Goal: Task Accomplishment & Management: Complete application form

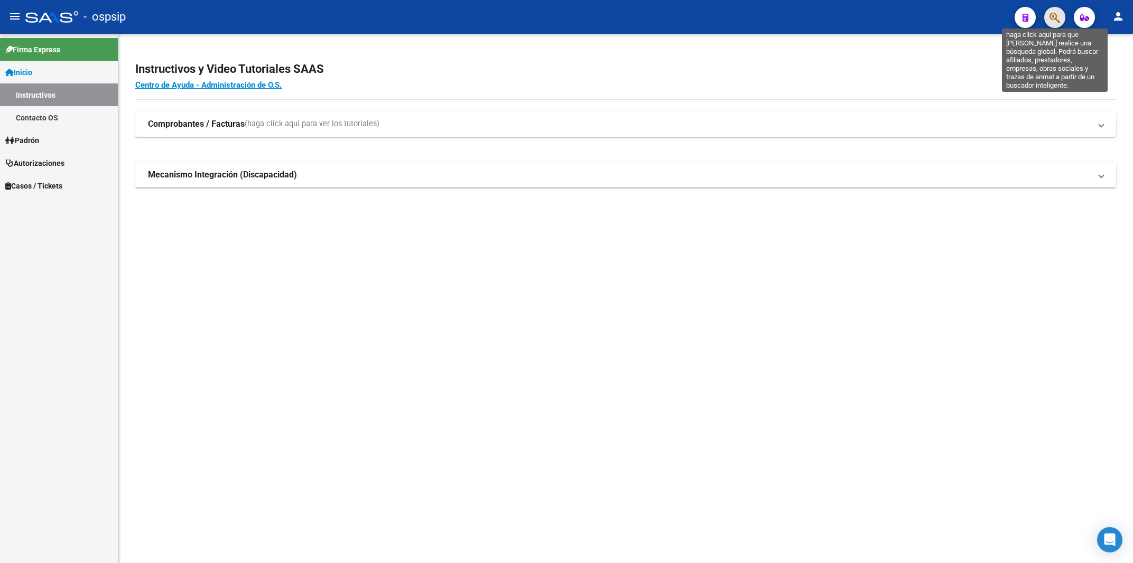
click at [1056, 18] on icon "button" at bounding box center [1055, 18] width 11 height 12
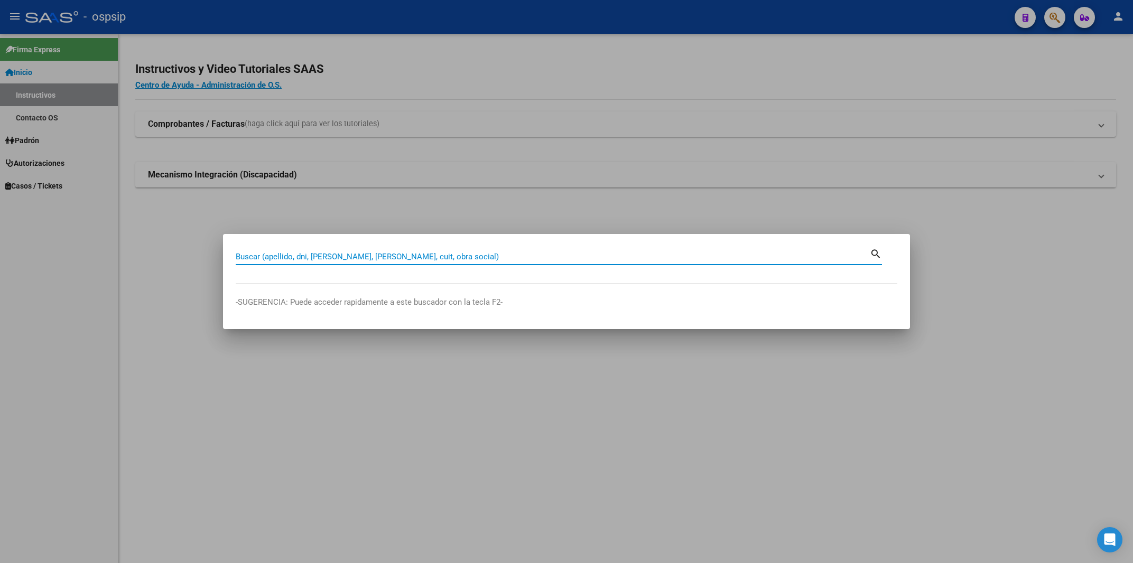
paste input "23244044603"
type input "23244044603"
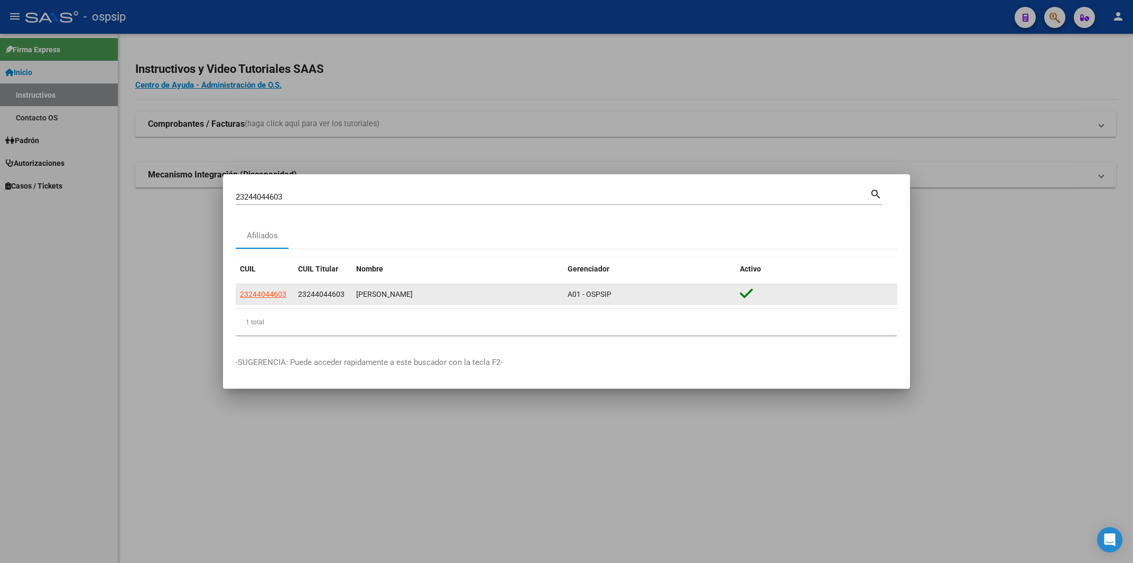
click at [260, 290] on app-link-go-to "23244044603" at bounding box center [263, 295] width 47 height 12
click at [257, 297] on span "23244044603" at bounding box center [263, 294] width 47 height 8
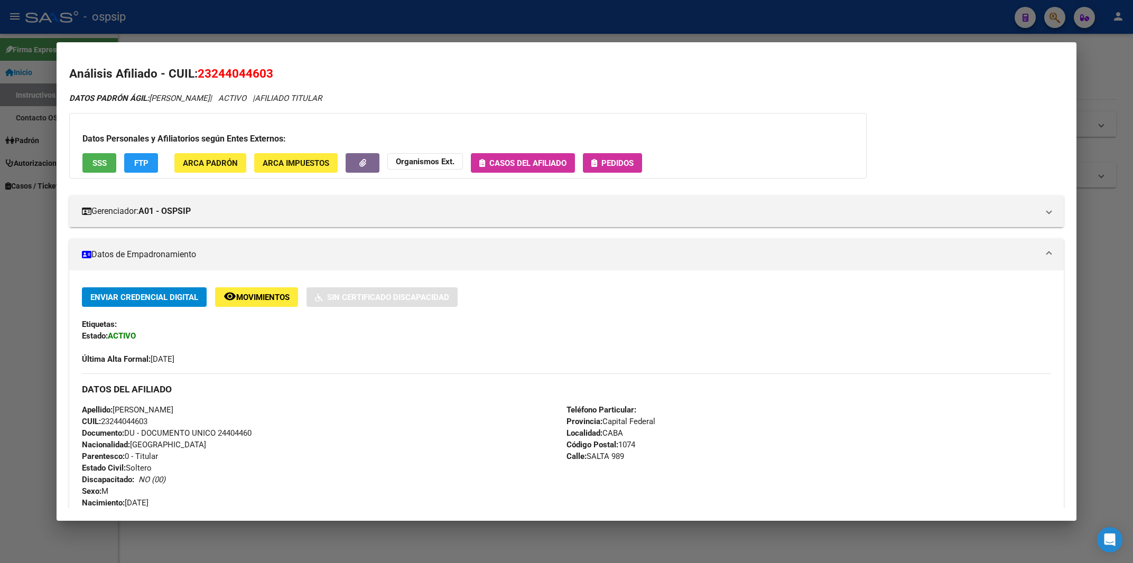
click at [633, 156] on button "Pedidos" at bounding box center [612, 163] width 59 height 20
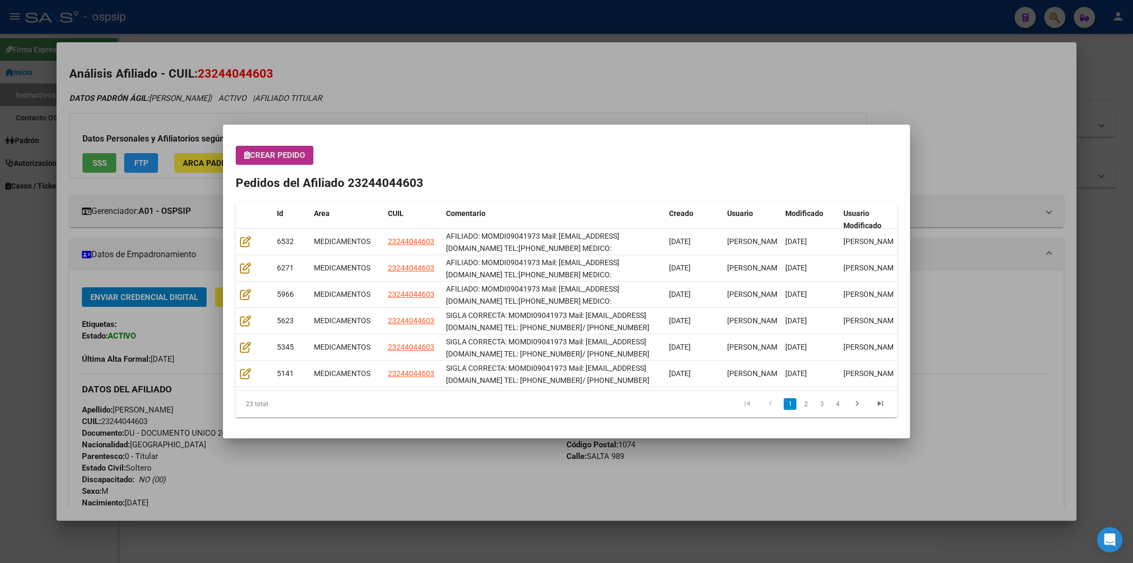
click at [297, 158] on span "Crear Pedido" at bounding box center [274, 156] width 61 height 10
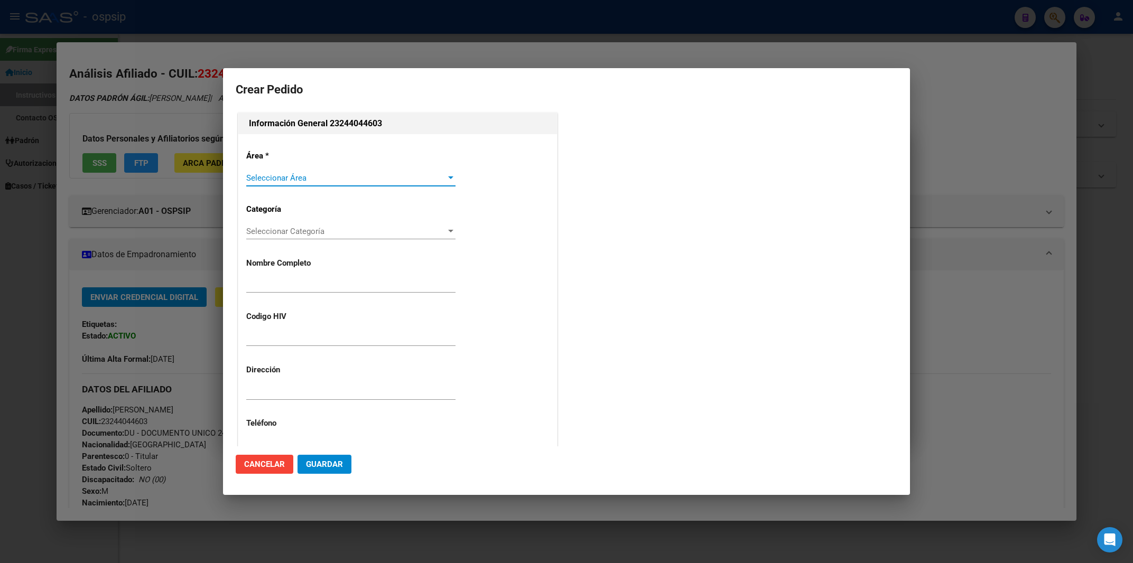
type input "[PERSON_NAME]"
type input "MOMDI09041973"
type input "[GEOGRAPHIC_DATA], [GEOGRAPHIC_DATA], [GEOGRAPHIC_DATA] 989"
click at [290, 172] on div "Seleccionar Área Seleccionar Área" at bounding box center [350, 178] width 209 height 16
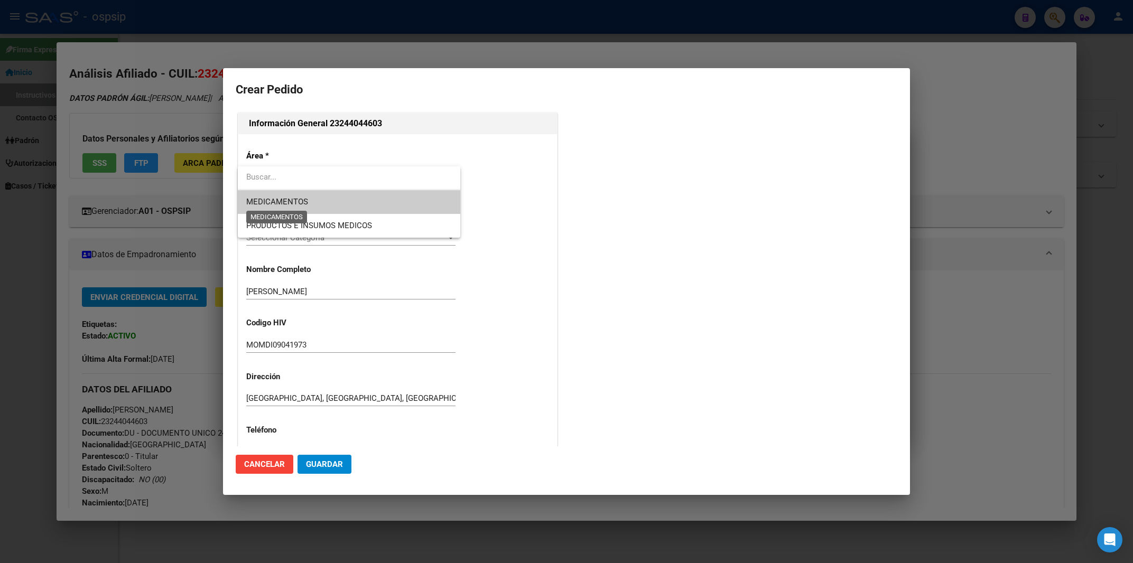
click at [290, 206] on span "MEDICAMENTOS" at bounding box center [277, 202] width 62 height 10
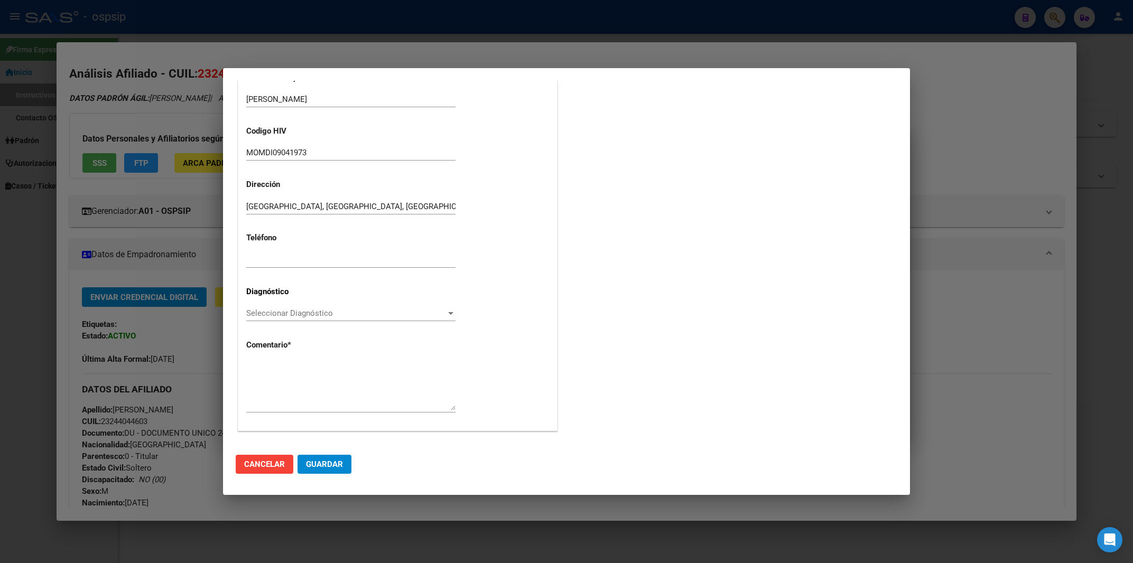
scroll to position [187, 0]
paste textarea "AFILIADO: MOMDI09041973 Mail: [EMAIL_ADDRESS][DOMAIN_NAME] TEL:[PHONE_NUMBER] M…"
type textarea "AFILIADO: MOMDI09041973 Mail: [EMAIL_ADDRESS][DOMAIN_NAME] TEL:[PHONE_NUMBER] M…"
click at [338, 310] on span "Seleccionar Diagnóstico" at bounding box center [346, 313] width 200 height 10
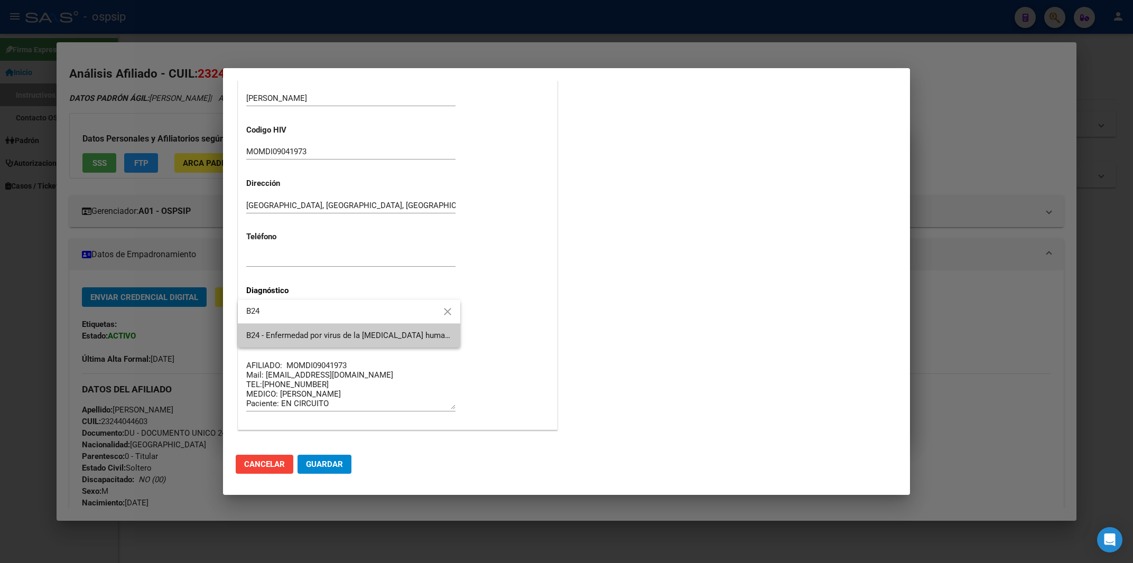
type input "B24"
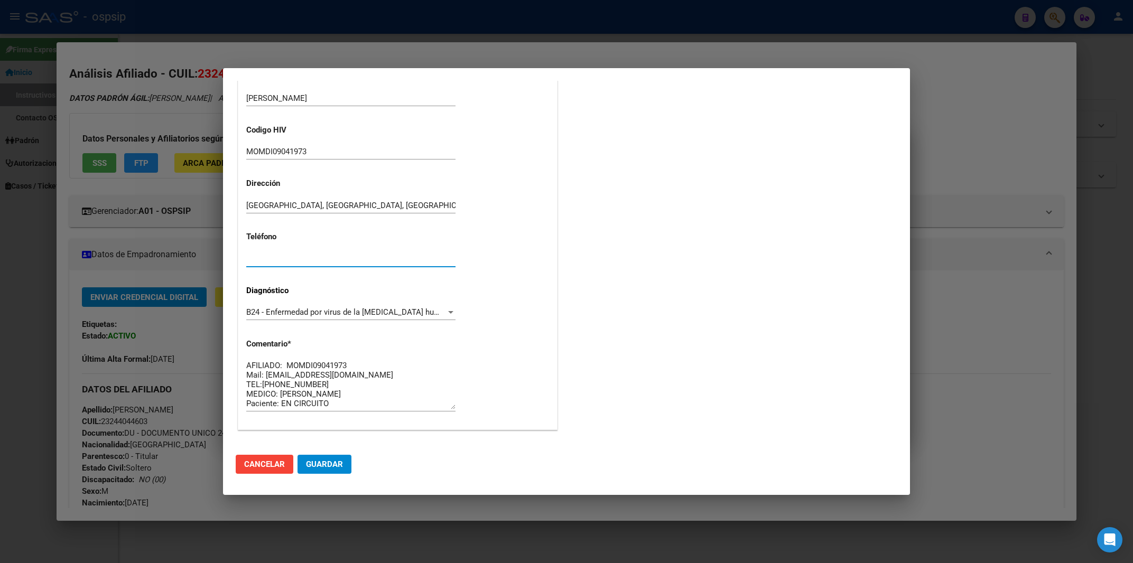
paste input "3751-200325"
type input "3751-200325"
click at [325, 464] on span "Guardar" at bounding box center [324, 465] width 37 height 10
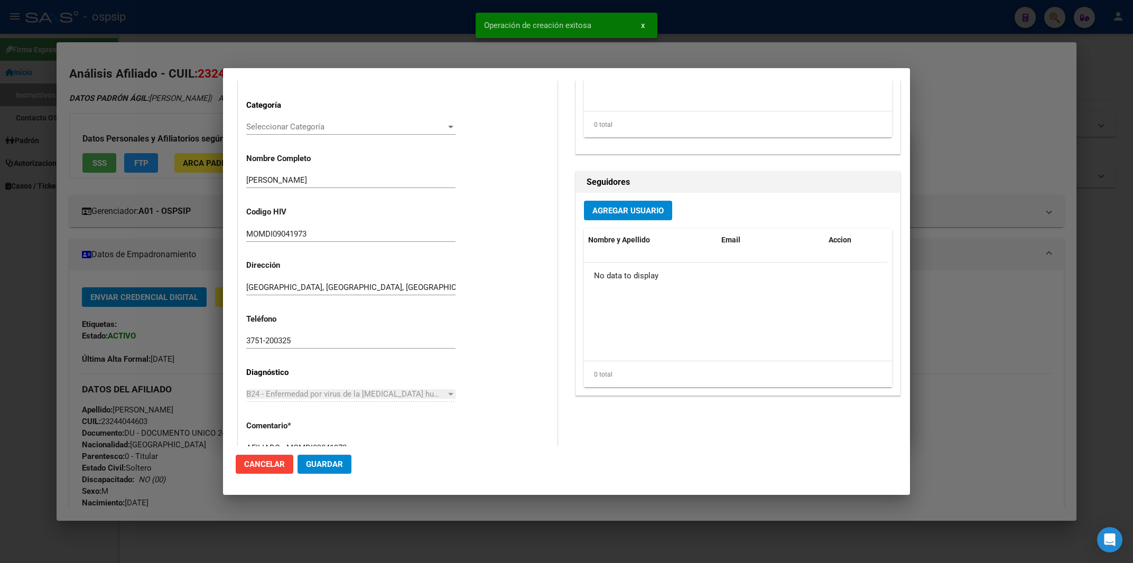
scroll to position [312, 0]
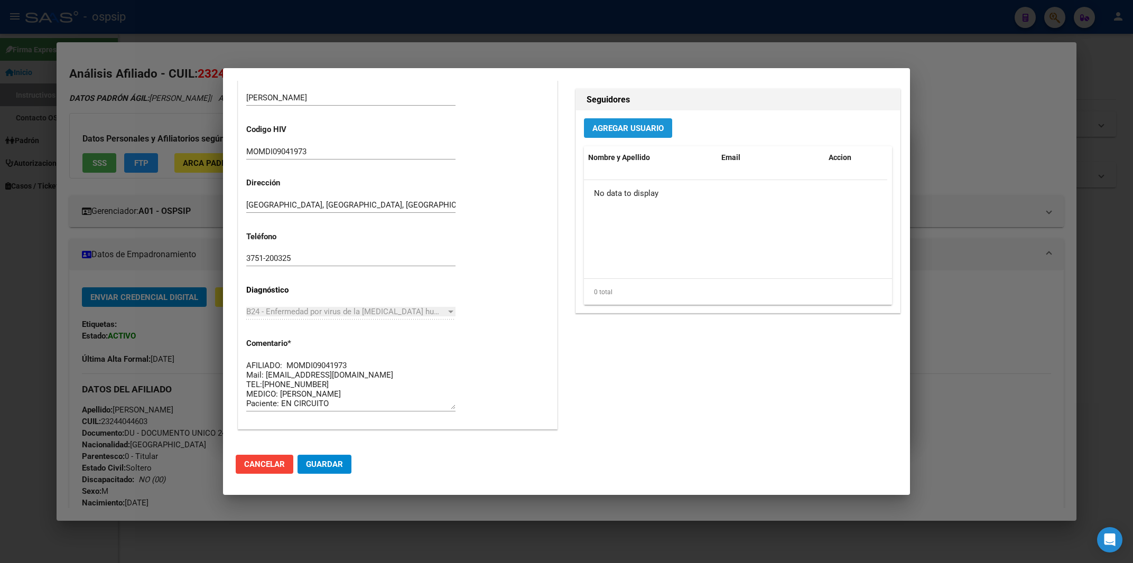
click at [611, 136] on button "Agregar Usuario" at bounding box center [628, 128] width 88 height 20
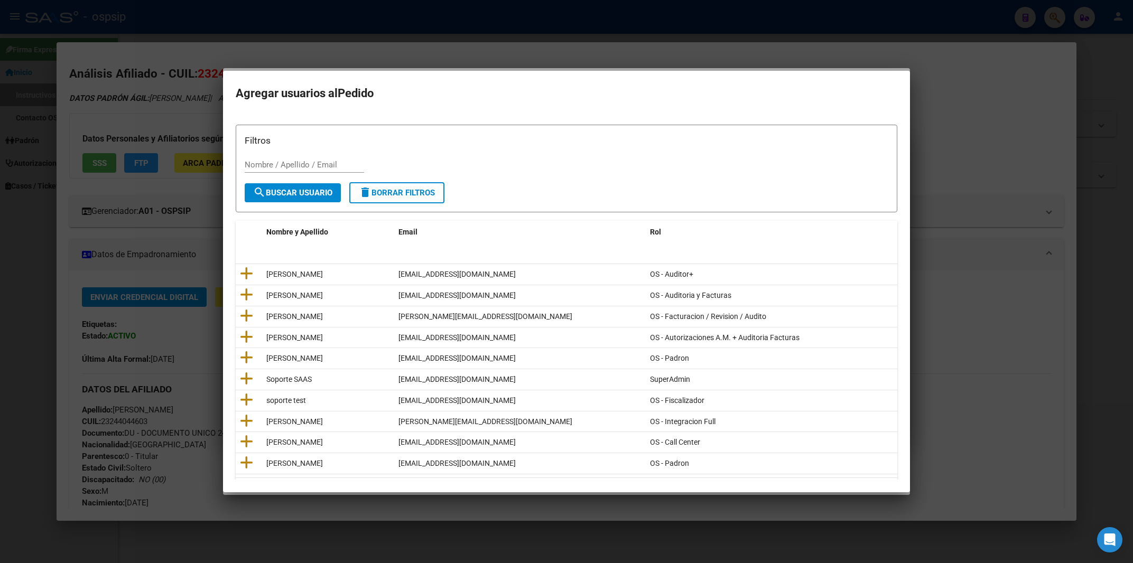
click at [424, 137] on h3 "Filtros" at bounding box center [567, 141] width 644 height 14
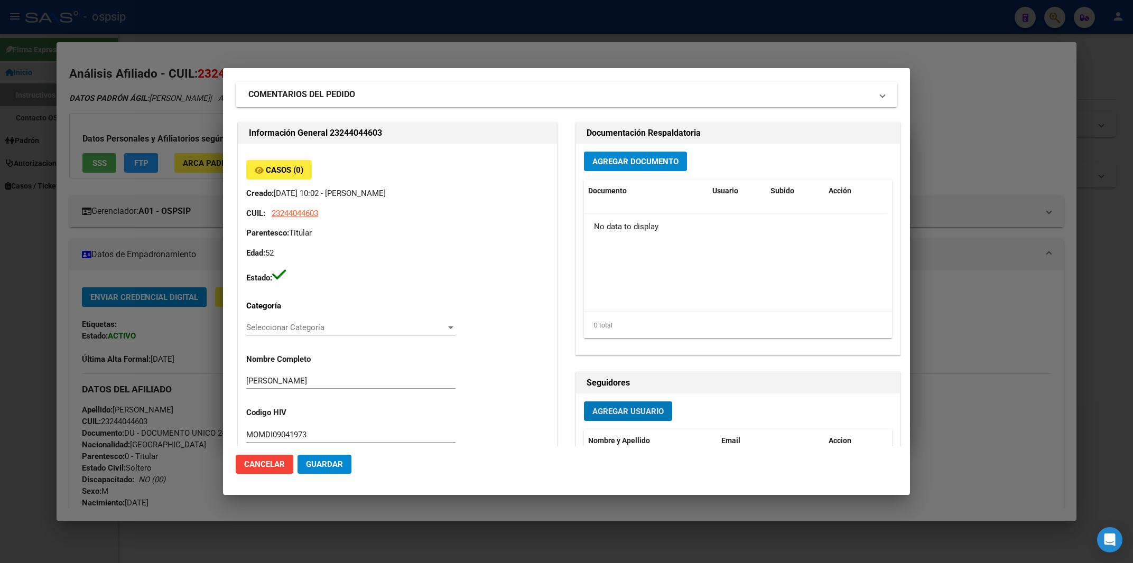
scroll to position [0, 0]
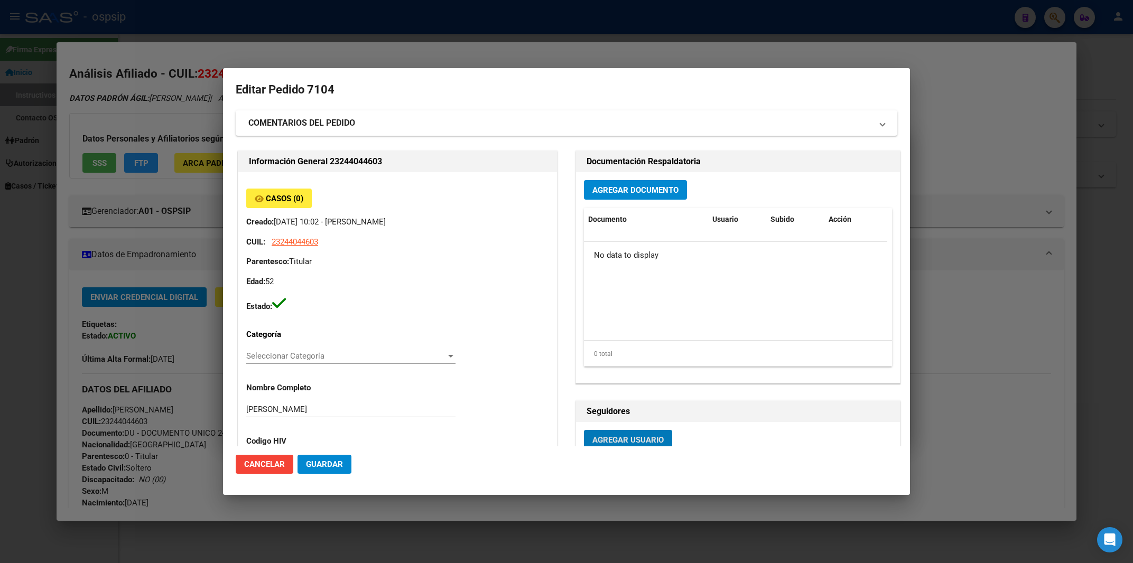
click at [620, 186] on button "Agregar Documento" at bounding box center [635, 190] width 103 height 20
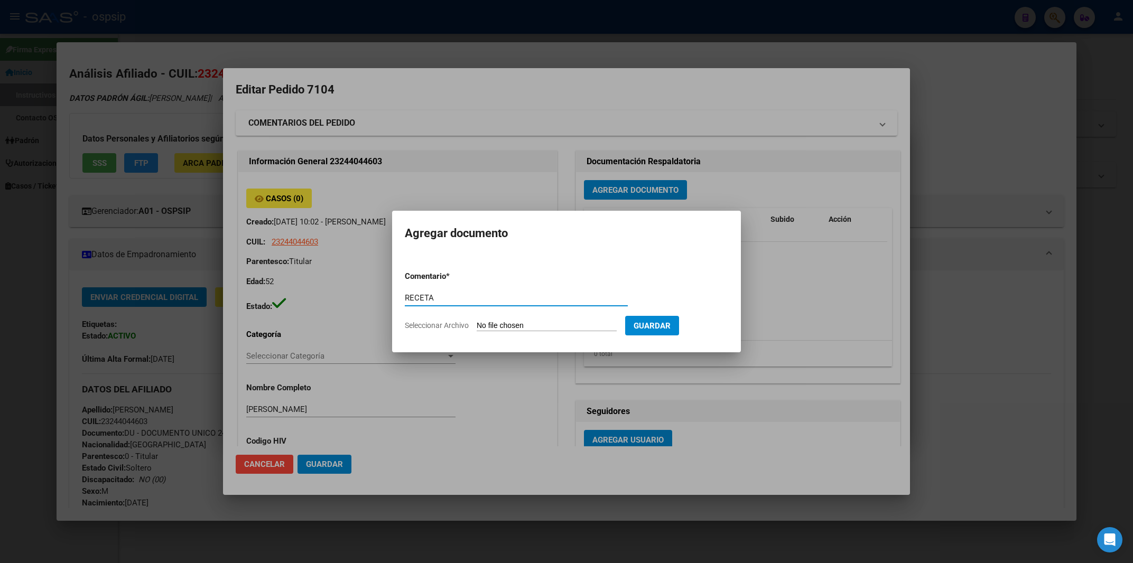
type input "RECETA"
click at [490, 325] on input "Seleccionar Archivo" at bounding box center [547, 326] width 140 height 10
type input "C:\fakepath\receta.pdf"
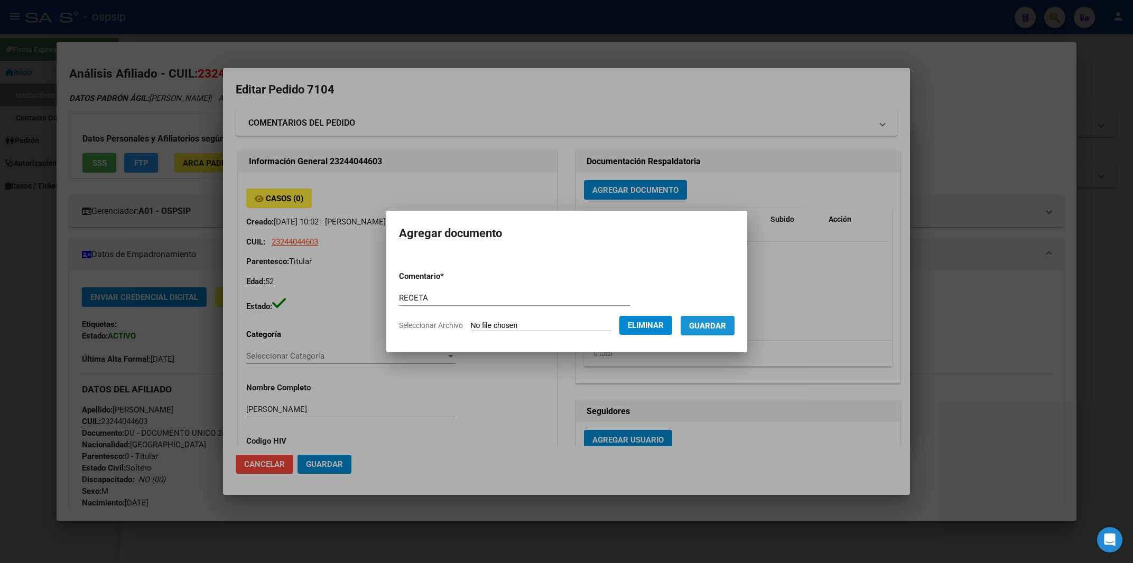
click at [708, 323] on span "Guardar" at bounding box center [707, 326] width 37 height 10
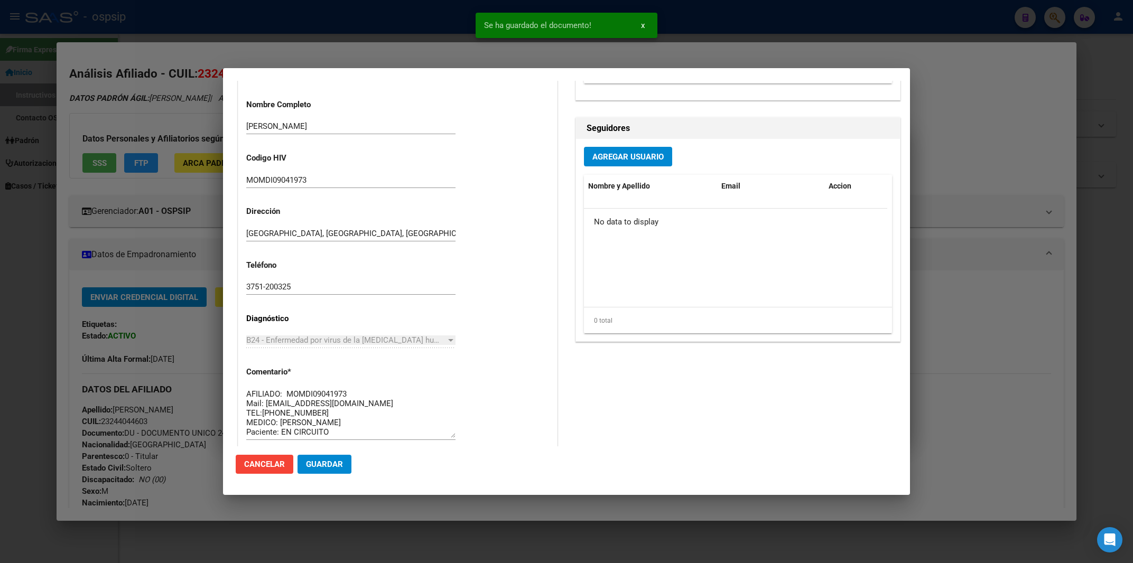
scroll to position [563, 0]
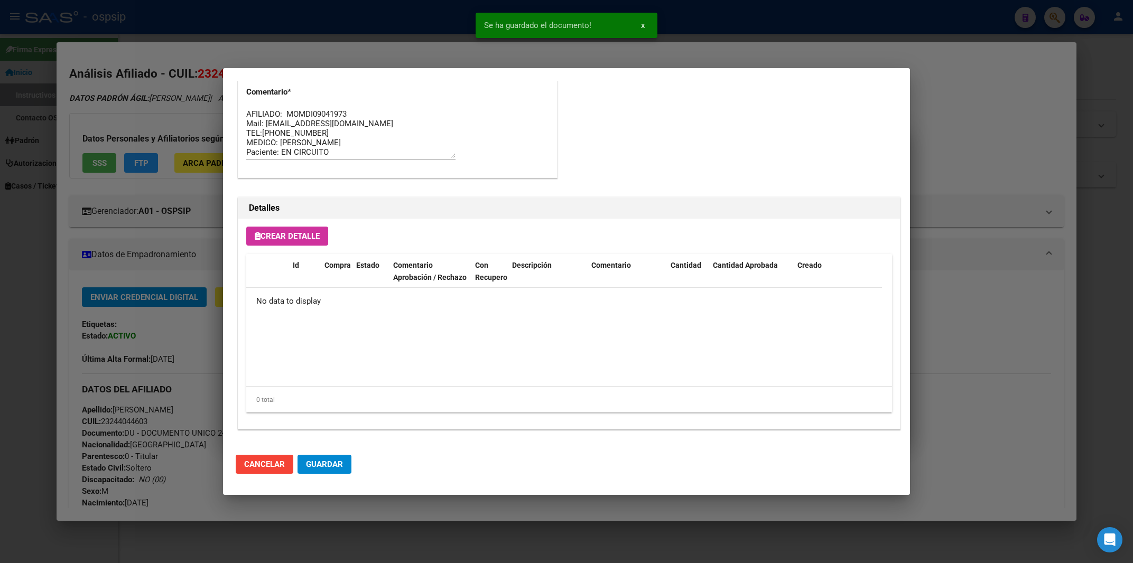
click at [285, 237] on span "Crear Detalle" at bounding box center [287, 237] width 65 height 10
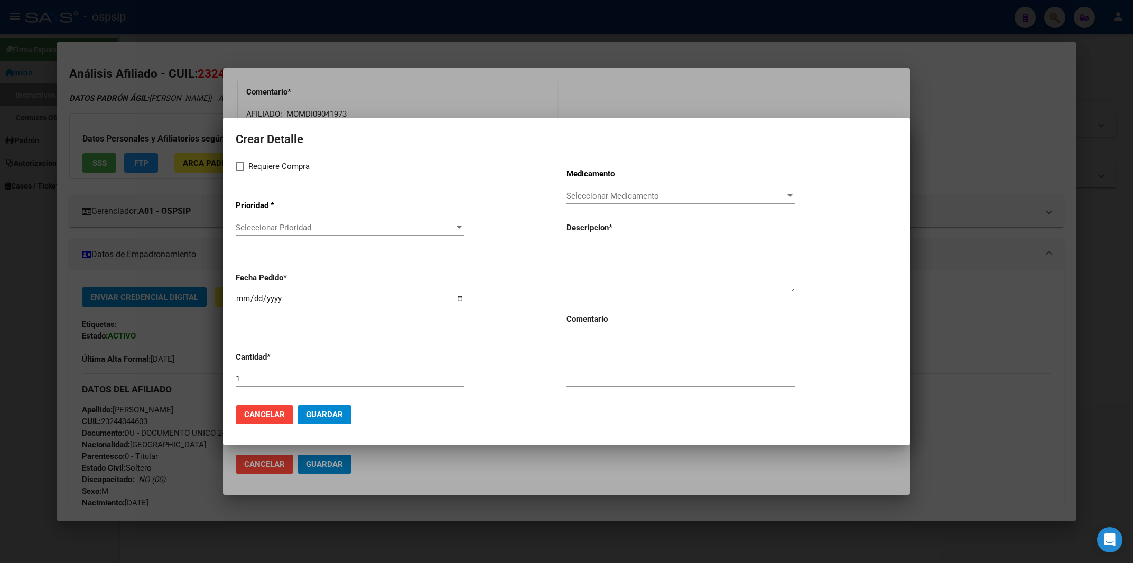
click at [626, 257] on textarea at bounding box center [681, 269] width 228 height 50
paste textarea "[MEDICAL_DATA]+ tenofovirdisoprox. 200mg/300 mg comp.rec.x 30 (FTC/TDF)"
click at [570, 250] on textarea "[MEDICAL_DATA]+ tenofovirdisoprox. 200mg/300 mg comp.rec.x 30 (FTC/TDF)" at bounding box center [681, 269] width 228 height 50
type textarea "[MEDICAL_DATA]+ tenofovirdisoprox. 200mg/300 mg comp.rec.x 30 (FTC/TDF)"
click at [243, 162] on label "Requiere Compra" at bounding box center [273, 166] width 74 height 13
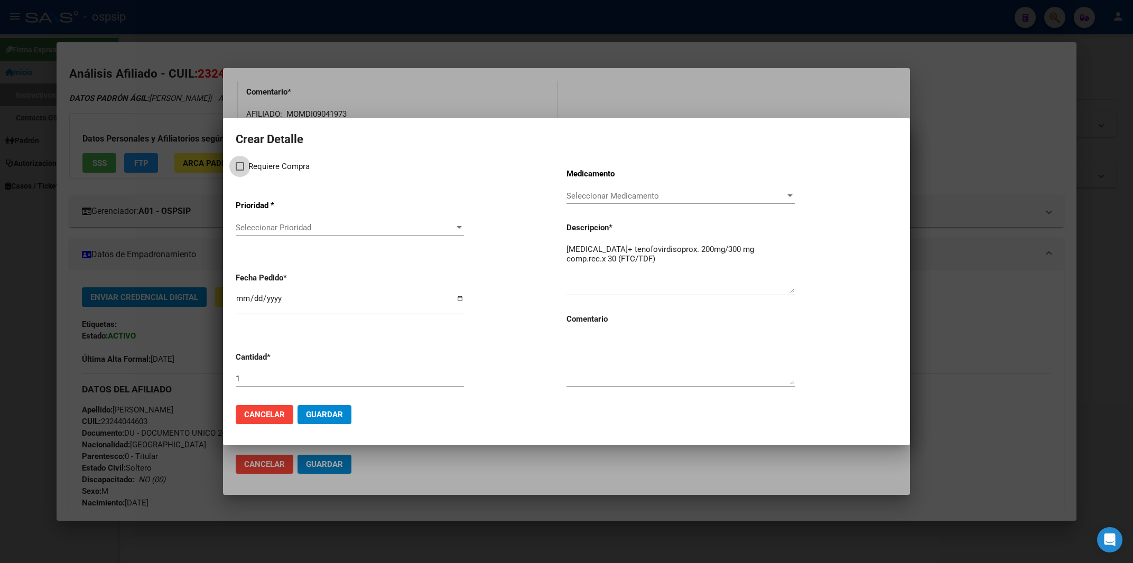
click at [240, 171] on input "Requiere Compra" at bounding box center [239, 171] width 1 height 1
checkbox input "true"
click at [254, 238] on div "Seleccionar Prioridad Seleccionar Prioridad" at bounding box center [350, 233] width 228 height 26
click at [264, 222] on app-drop-down-list "Prioridad * Seleccionar Prioridad Seleccionar Prioridad" at bounding box center [401, 218] width 331 height 53
click at [260, 233] on span "Seleccionar Prioridad" at bounding box center [345, 228] width 219 height 10
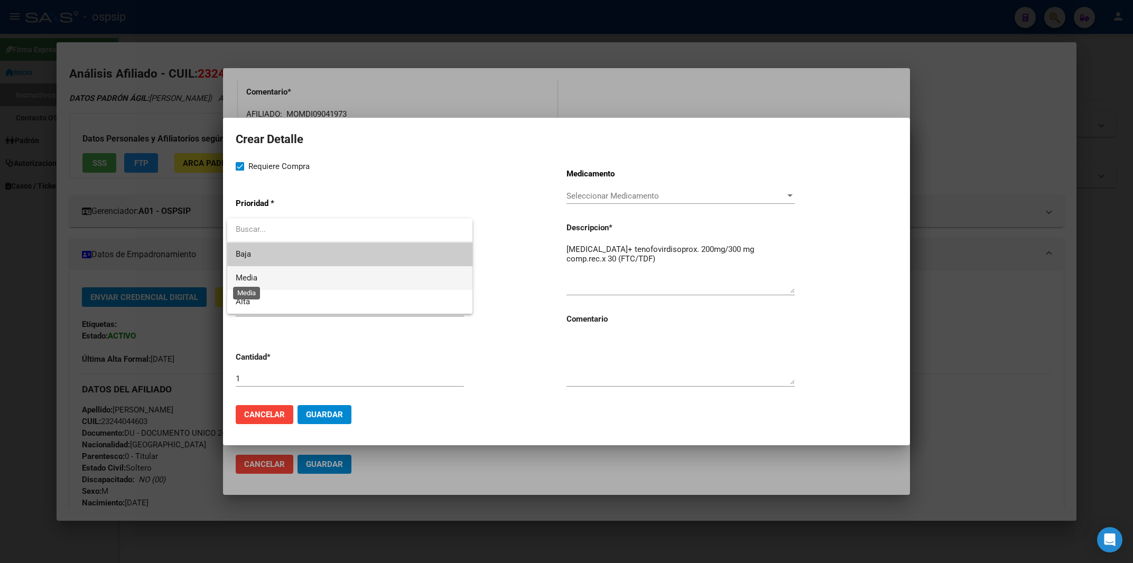
click at [257, 275] on span "Media" at bounding box center [247, 278] width 22 height 10
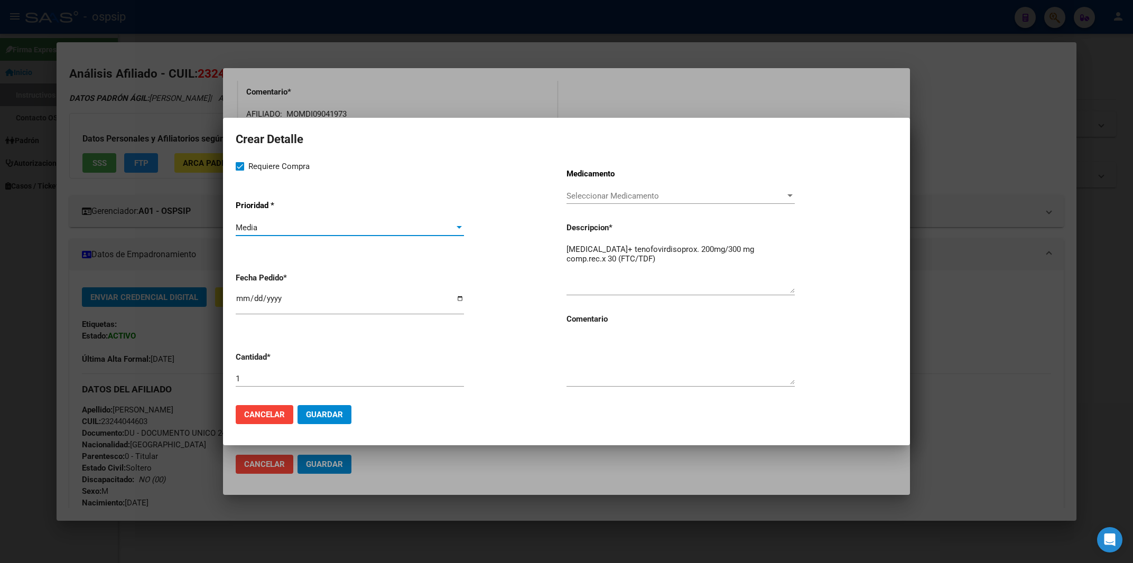
click at [611, 368] on textarea at bounding box center [681, 360] width 228 height 50
type textarea "MISMO TTO"
click at [240, 305] on input "[DATE]" at bounding box center [350, 302] width 228 height 17
click at [264, 370] on app-form-text-field "Cantidad * 1" at bounding box center [401, 370] width 331 height 53
click at [239, 306] on input "[DATE]" at bounding box center [350, 302] width 228 height 17
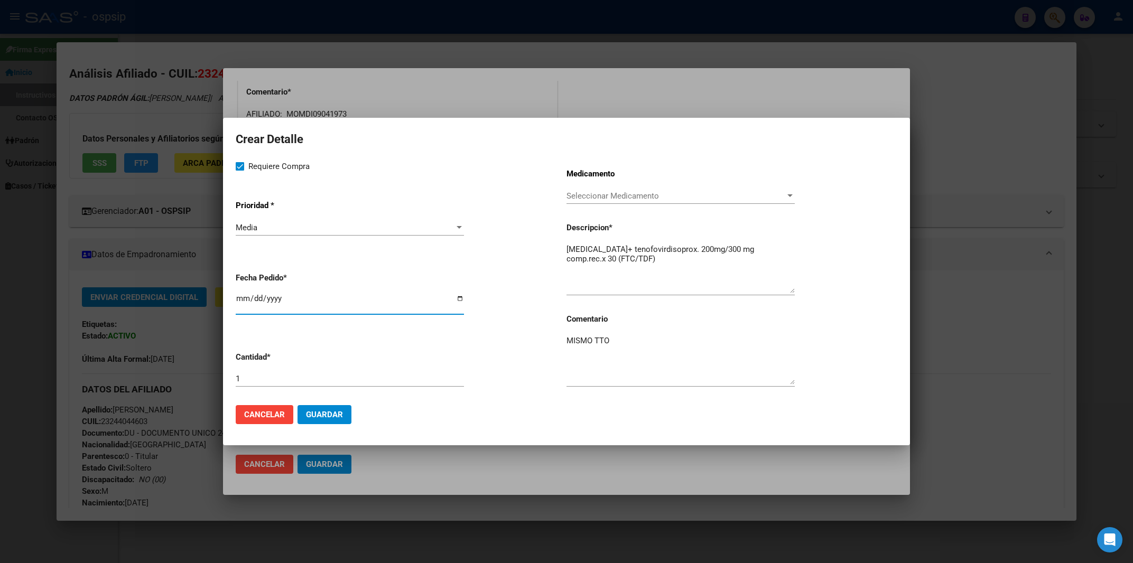
type input "[DATE]"
click at [341, 411] on span "Guardar" at bounding box center [324, 415] width 37 height 10
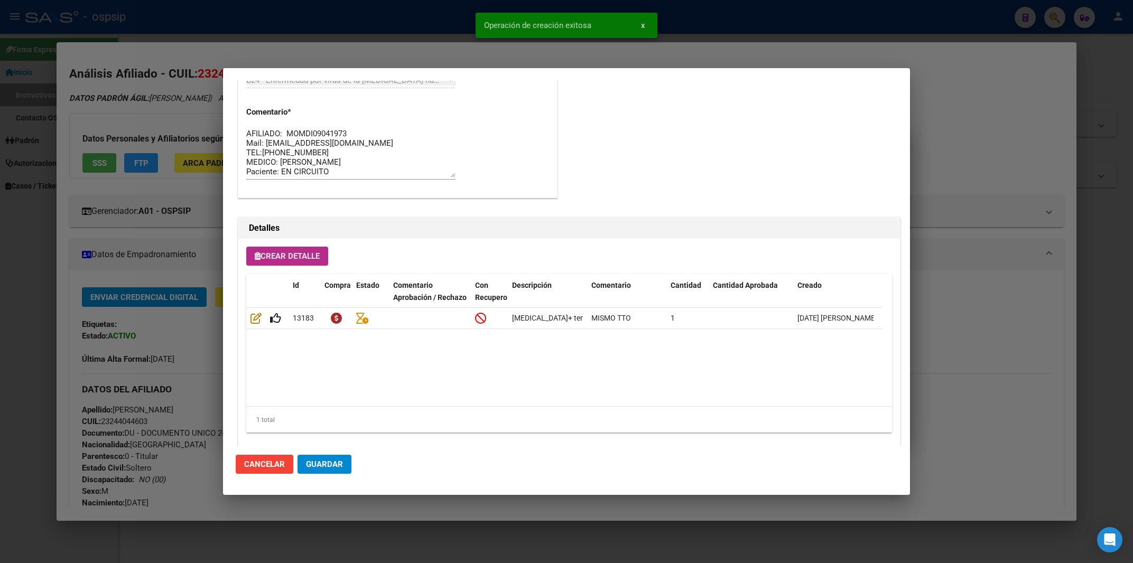
scroll to position [583, 0]
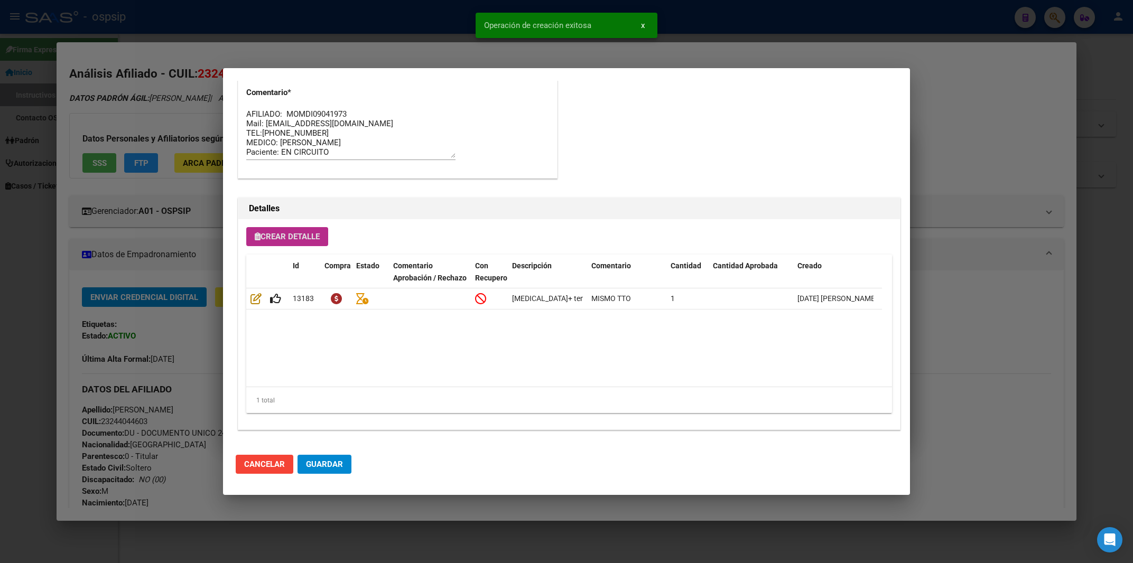
click at [299, 240] on span "Crear Detalle" at bounding box center [287, 237] width 65 height 10
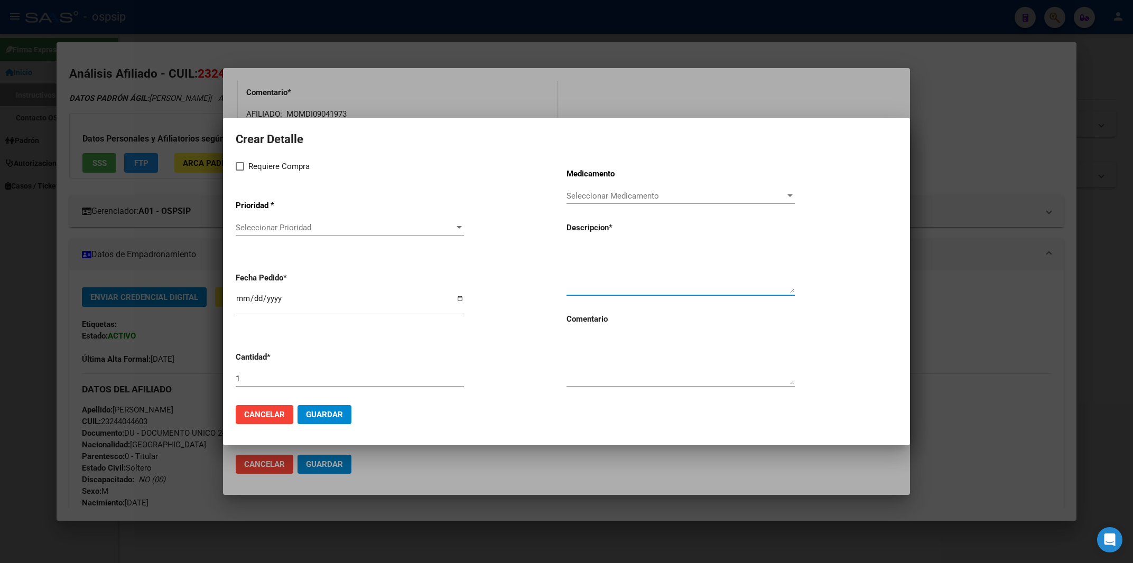
paste textarea "[MEDICAL_DATA]+[MEDICAL_DATA] 800mg/100mg comp.rec.x 30 (DRV/RTV)"
type textarea "[MEDICAL_DATA]+[MEDICAL_DATA] 800mg/100mg comp.rec.x 30 (DRV/RTV)"
click at [606, 389] on div at bounding box center [681, 365] width 228 height 64
click at [604, 375] on textarea at bounding box center [681, 360] width 228 height 50
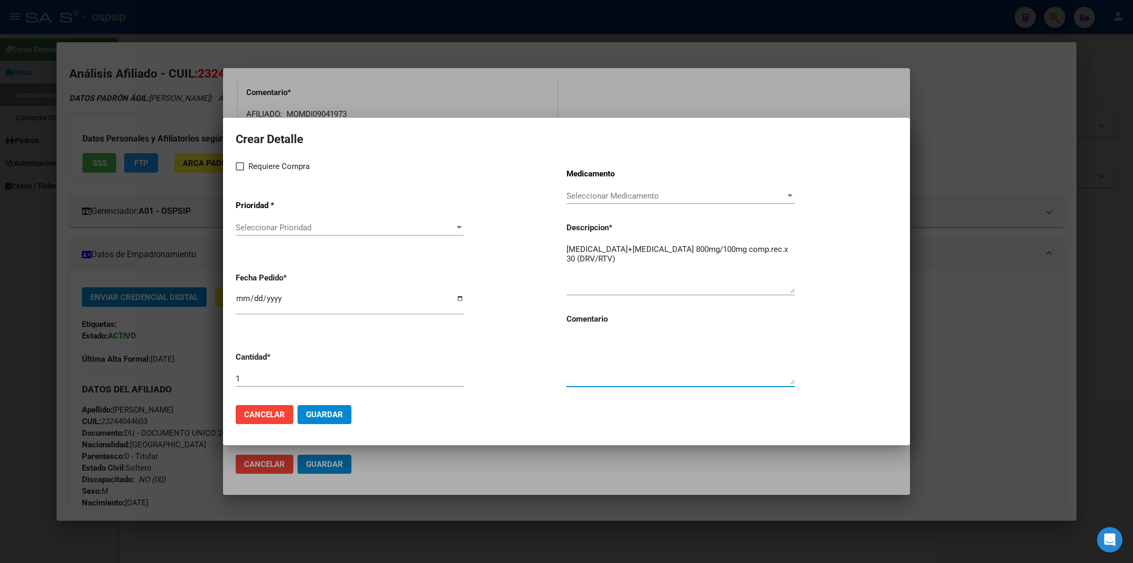
type textarea "N"
type textarea "MISMO TTO"
click at [238, 168] on span at bounding box center [240, 166] width 8 height 8
click at [239, 171] on input "Requiere Compra" at bounding box center [239, 171] width 1 height 1
checkbox input "true"
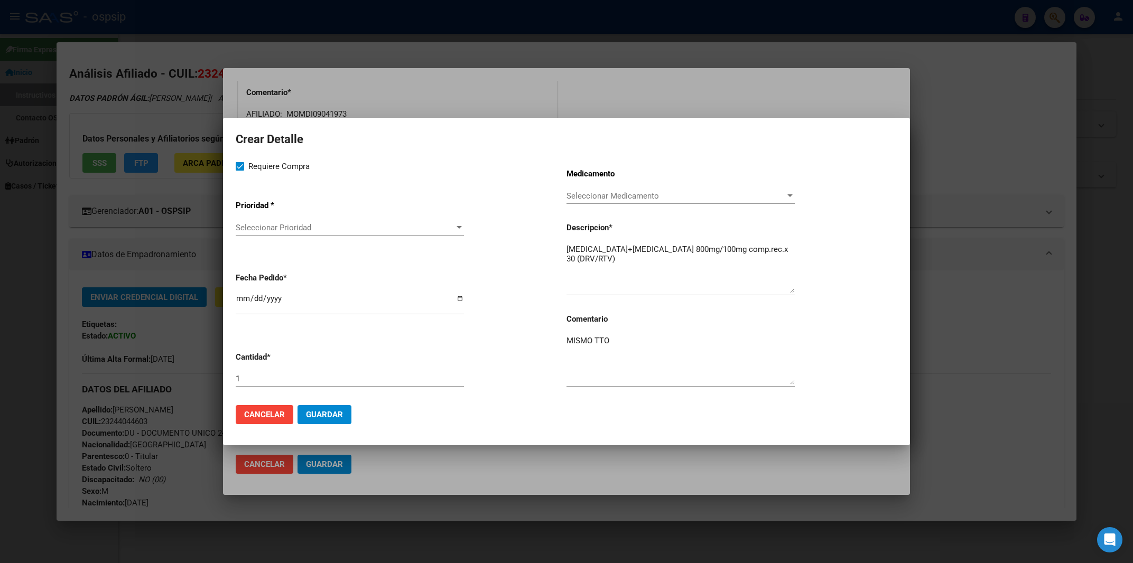
click at [246, 228] on span "Seleccionar Prioridad" at bounding box center [345, 228] width 219 height 10
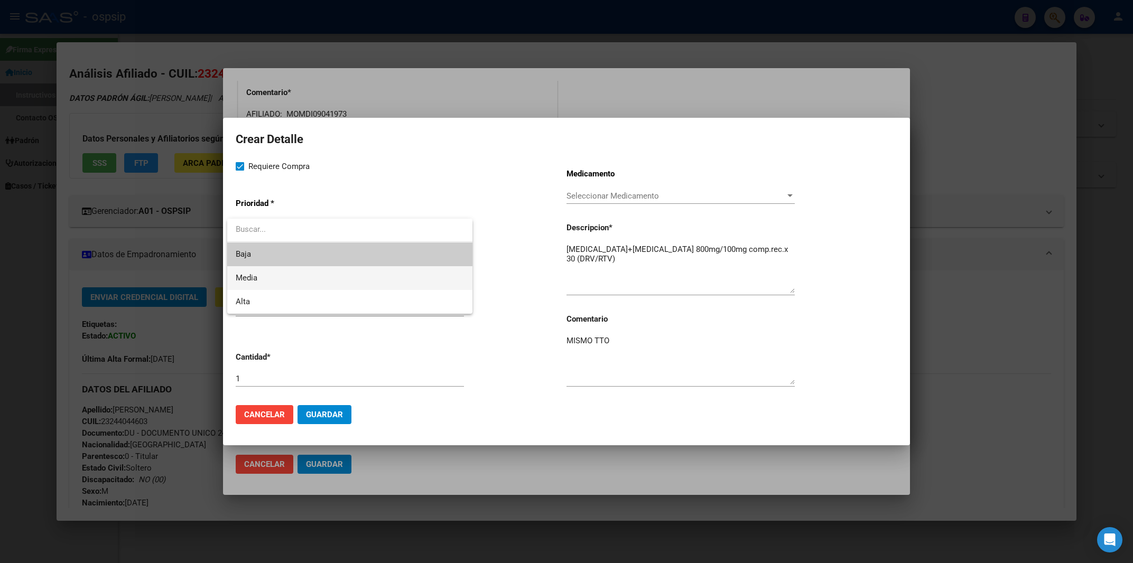
click at [248, 270] on span "Media" at bounding box center [350, 278] width 228 height 24
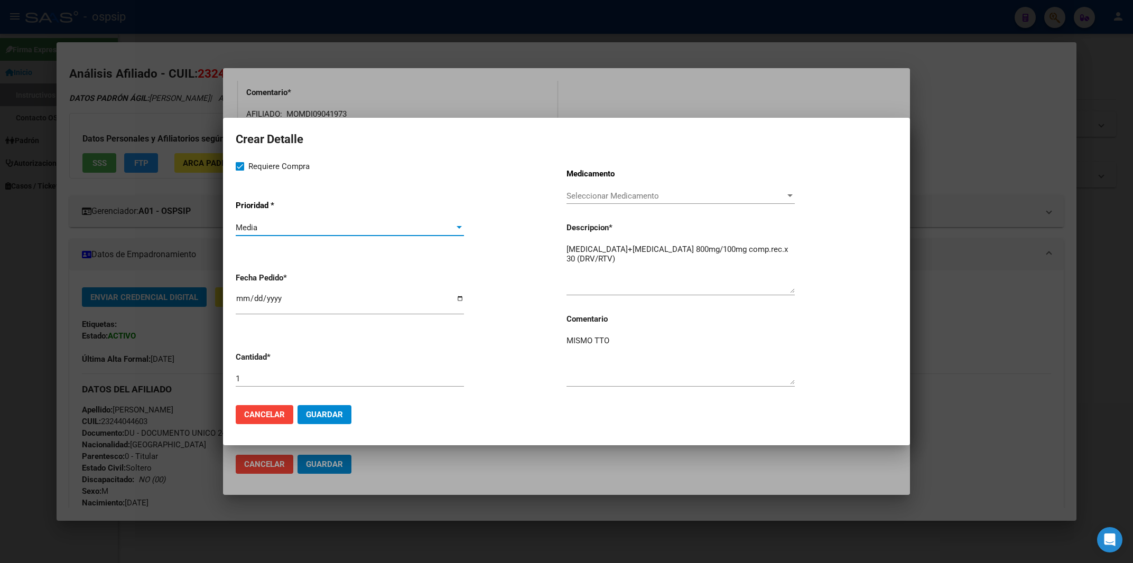
click at [238, 305] on input "[DATE]" at bounding box center [350, 302] width 228 height 17
type input "[DATE]"
click at [323, 419] on span "Guardar" at bounding box center [324, 415] width 37 height 10
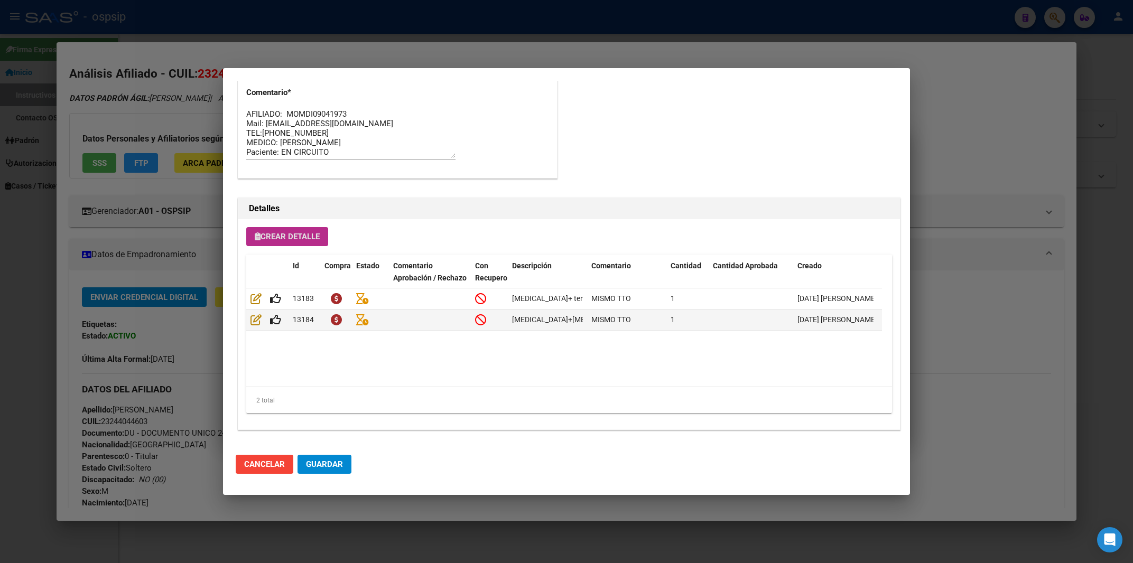
click at [343, 464] on button "Guardar" at bounding box center [325, 464] width 54 height 19
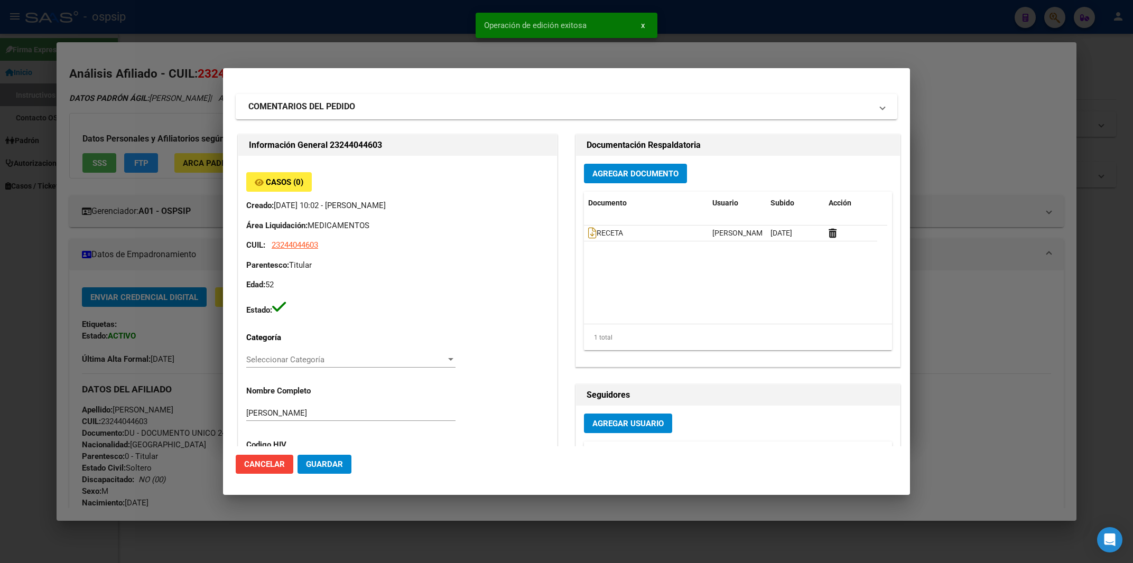
scroll to position [0, 0]
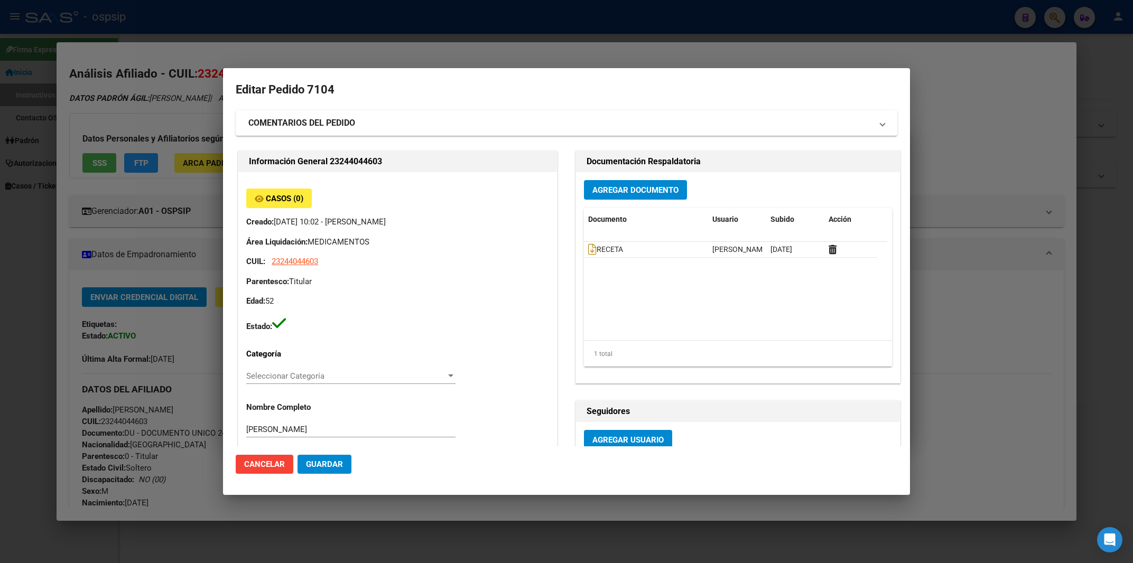
click at [390, 7] on div at bounding box center [566, 281] width 1133 height 563
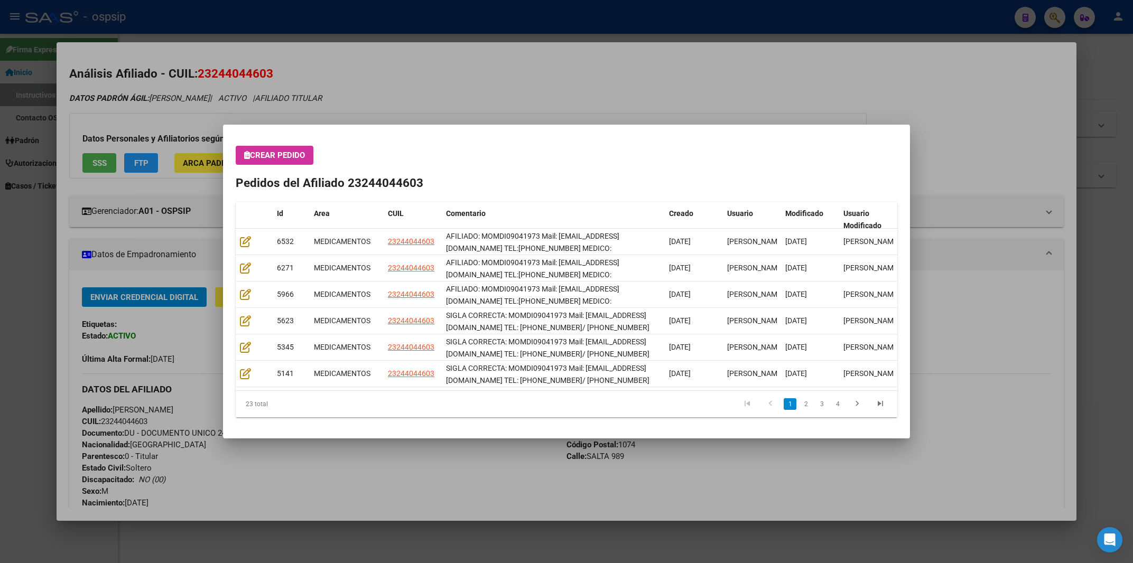
click at [434, 14] on div at bounding box center [566, 281] width 1133 height 563
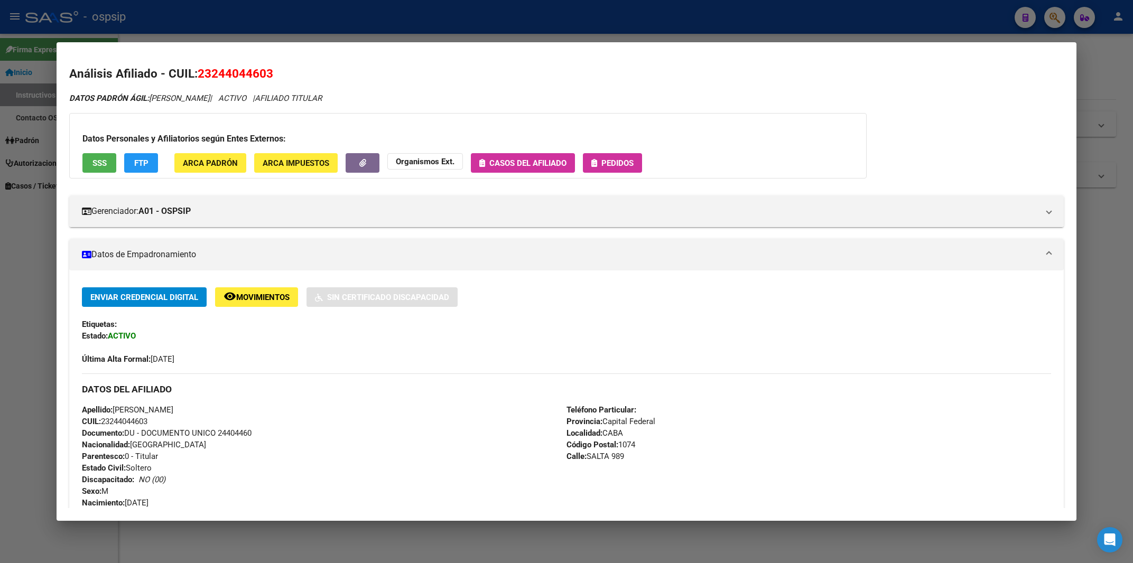
click at [434, 14] on div at bounding box center [566, 281] width 1133 height 563
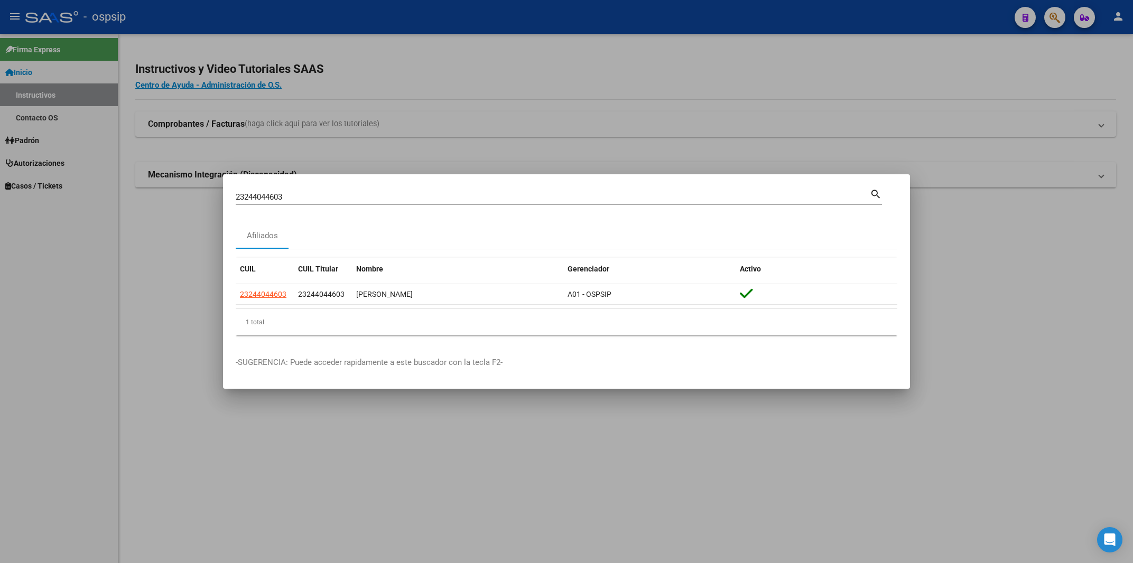
click at [434, 14] on div at bounding box center [566, 281] width 1133 height 563
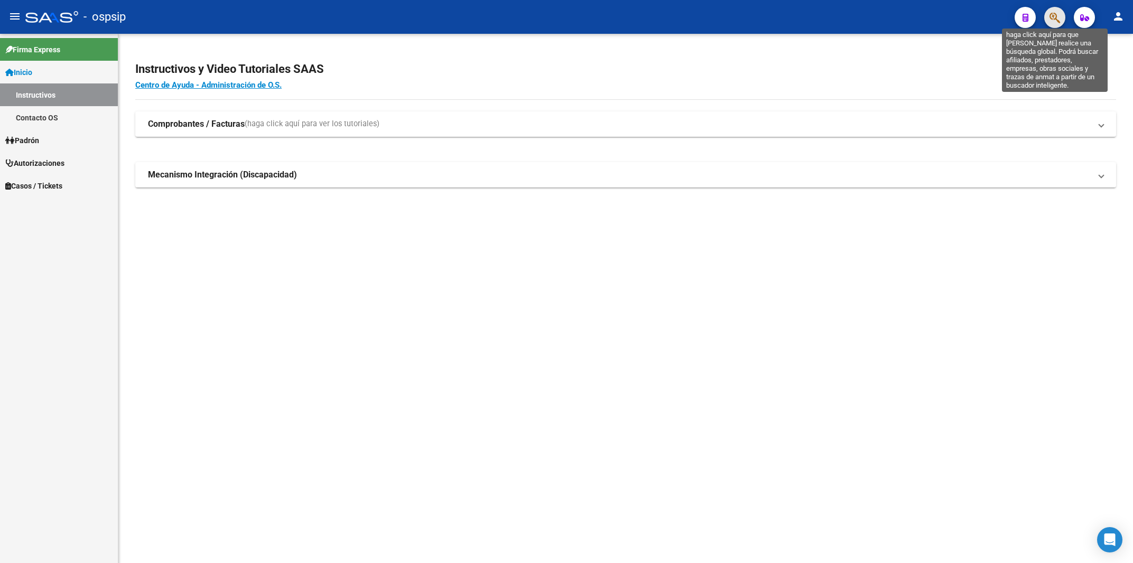
click at [1059, 14] on icon "button" at bounding box center [1055, 18] width 11 height 12
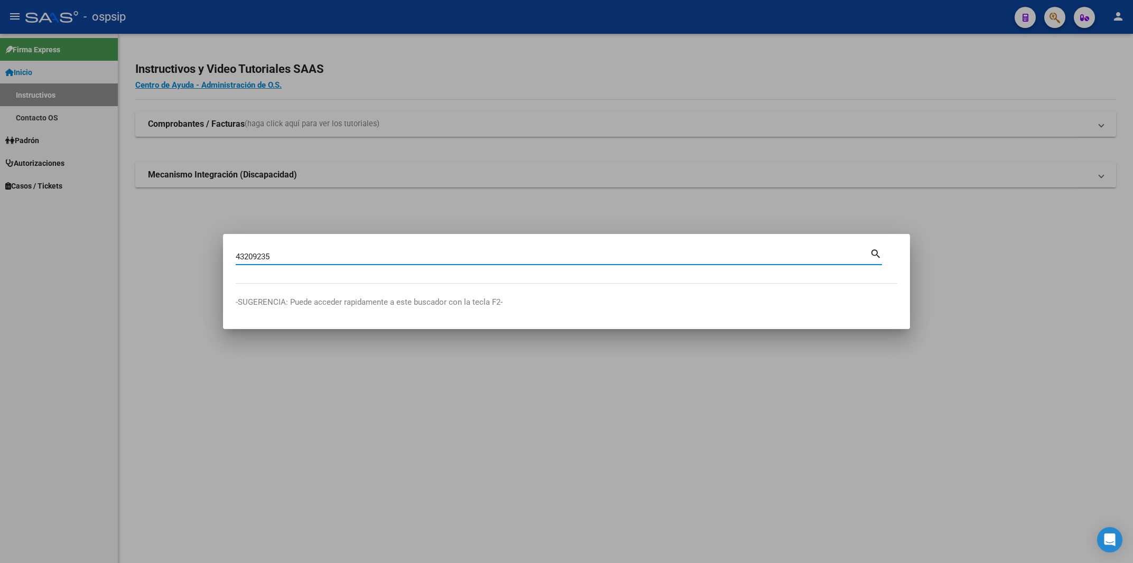
type input "43209235"
